Goal: Browse casually: Explore the website without a specific task or goal

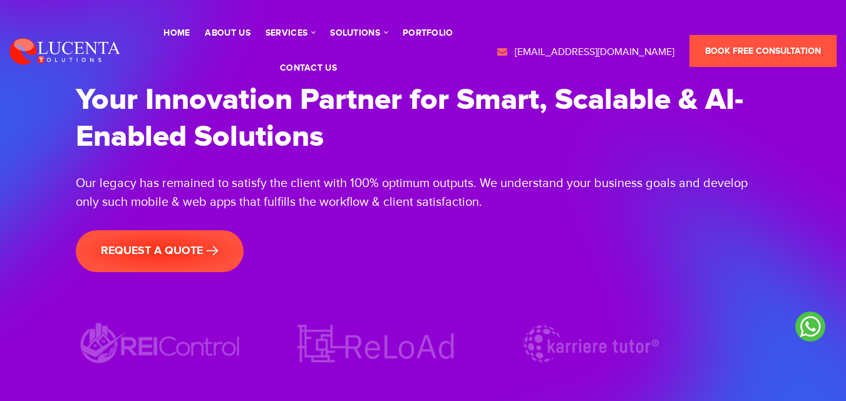
click at [474, 205] on div "Our legacy has remained to satisfy the client with 100% optimum outputs. We und…" at bounding box center [423, 193] width 695 height 38
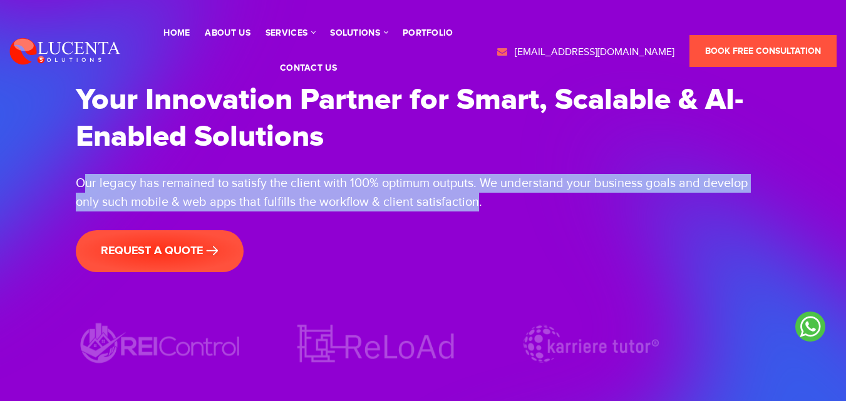
click at [478, 204] on div "Our legacy has remained to satisfy the client with 100% optimum outputs. We und…" at bounding box center [423, 193] width 695 height 38
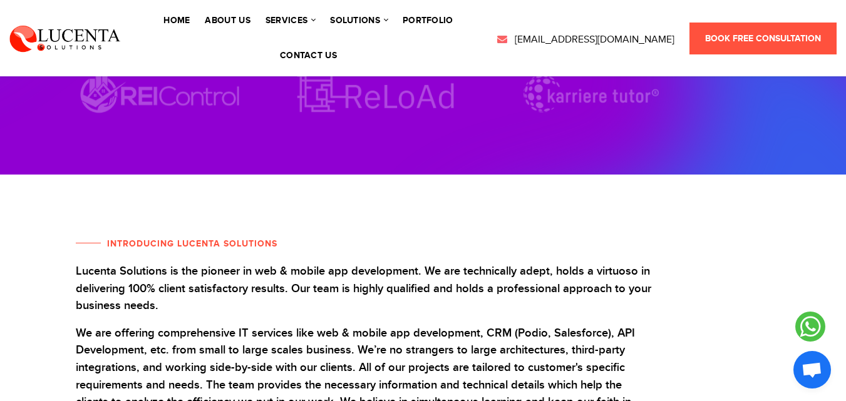
scroll to position [313, 0]
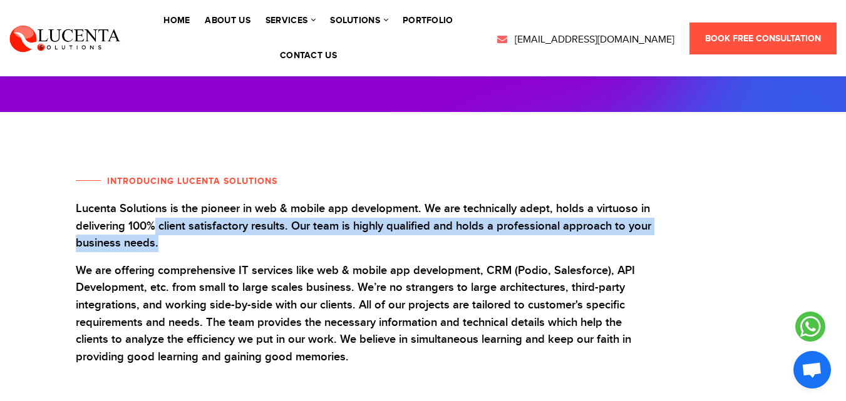
drag, startPoint x: 154, startPoint y: 220, endPoint x: 221, endPoint y: 246, distance: 71.6
click at [221, 246] on p "Lucenta Solutions is the pioneer in web & mobile app development. We are techni…" at bounding box center [364, 226] width 576 height 52
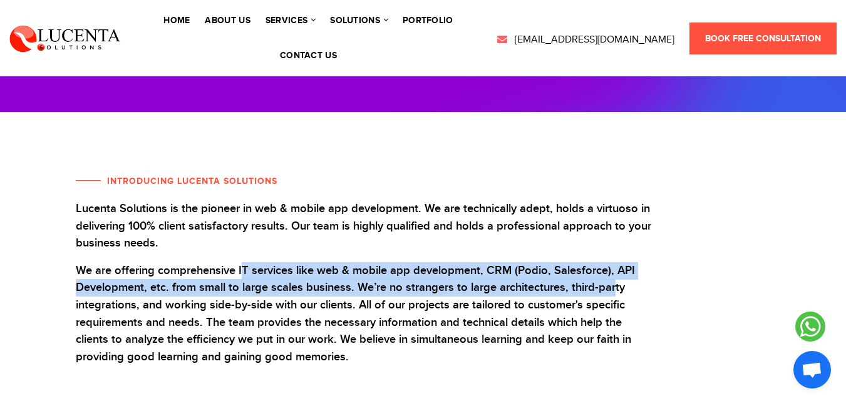
drag, startPoint x: 238, startPoint y: 271, endPoint x: 611, endPoint y: 291, distance: 373.9
click at [611, 291] on p "We are offering comprehensive IT services like web & mobile app development, CR…" at bounding box center [364, 314] width 576 height 104
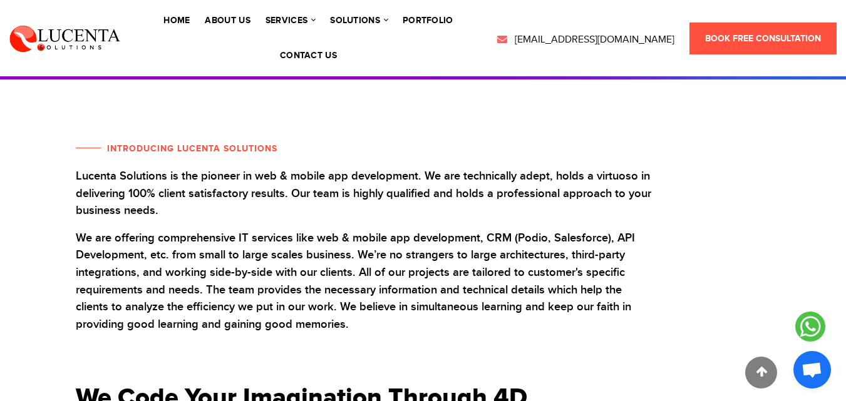
scroll to position [376, 0]
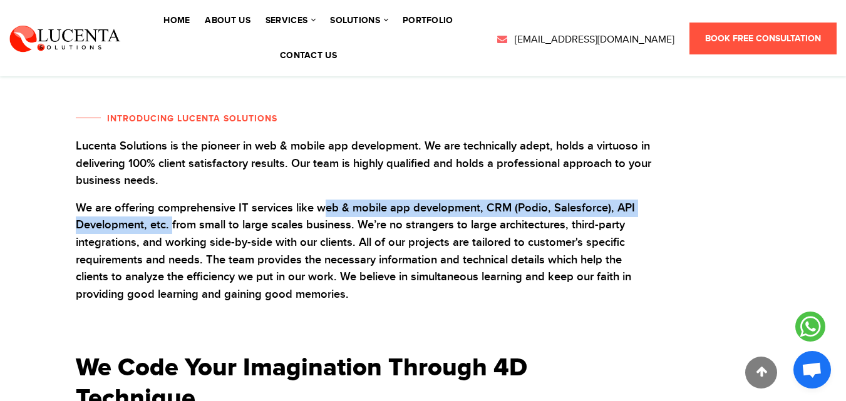
drag, startPoint x: 316, startPoint y: 211, endPoint x: 168, endPoint y: 224, distance: 148.3
click at [168, 224] on p "We are offering comprehensive IT services like web & mobile app development, CR…" at bounding box center [364, 252] width 576 height 104
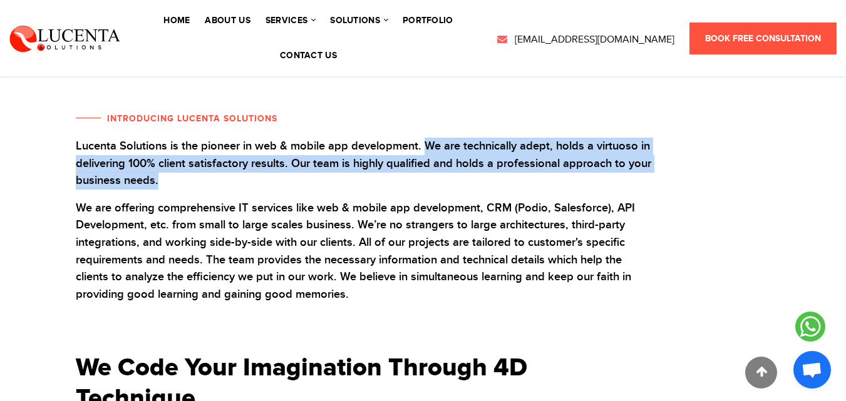
drag, startPoint x: 427, startPoint y: 147, endPoint x: 433, endPoint y: 187, distance: 40.6
click at [433, 187] on p "Lucenta Solutions is the pioneer in web & mobile app development. We are techni…" at bounding box center [364, 164] width 576 height 52
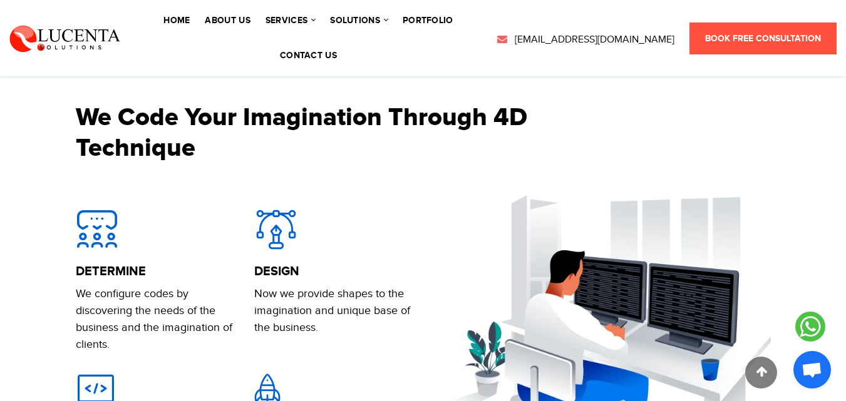
scroll to position [564, 0]
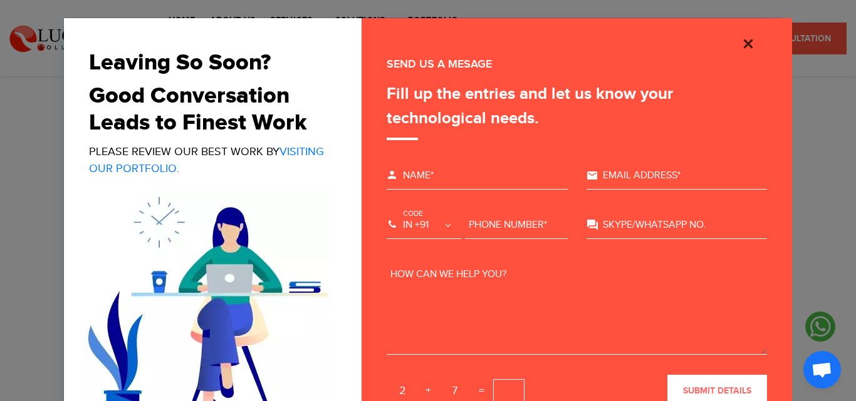
click at [750, 45] on img "Close" at bounding box center [747, 43] width 15 height 15
